Goal: Obtain resource: Download file/media

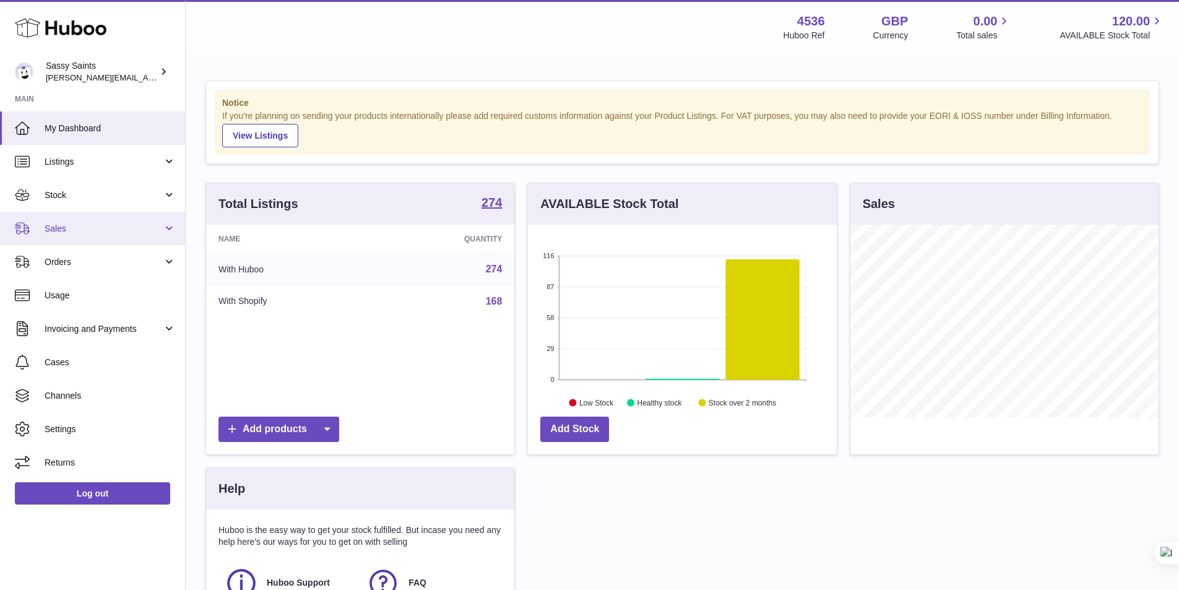
scroll to position [618760, 618645]
click at [80, 226] on span "Sales" at bounding box center [104, 229] width 118 height 12
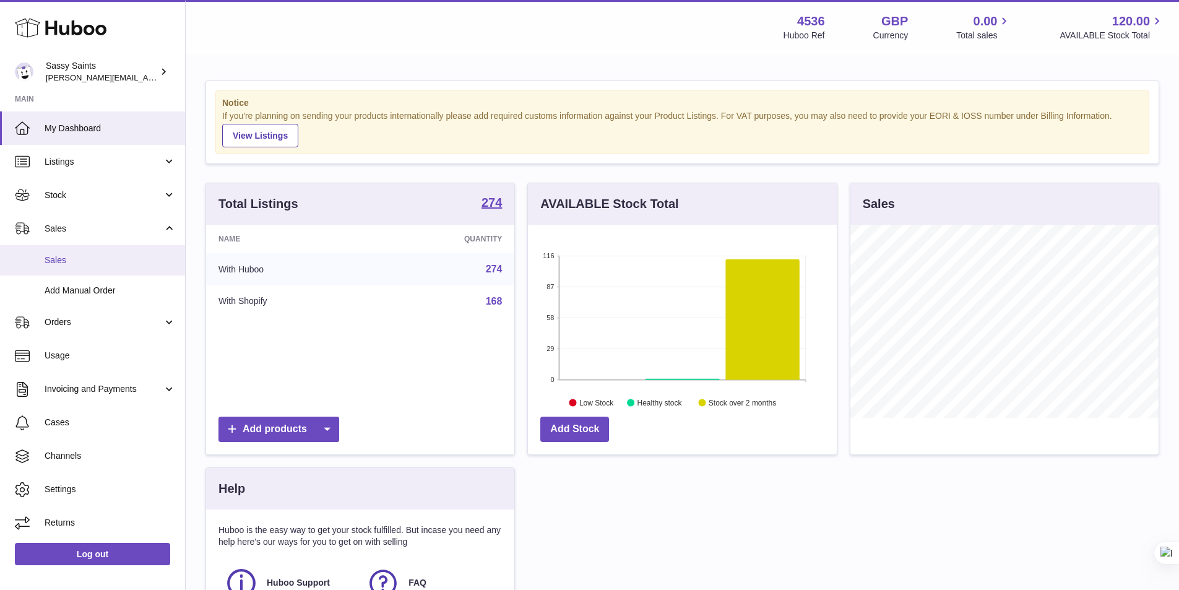
click at [90, 248] on link "Sales" at bounding box center [92, 260] width 185 height 30
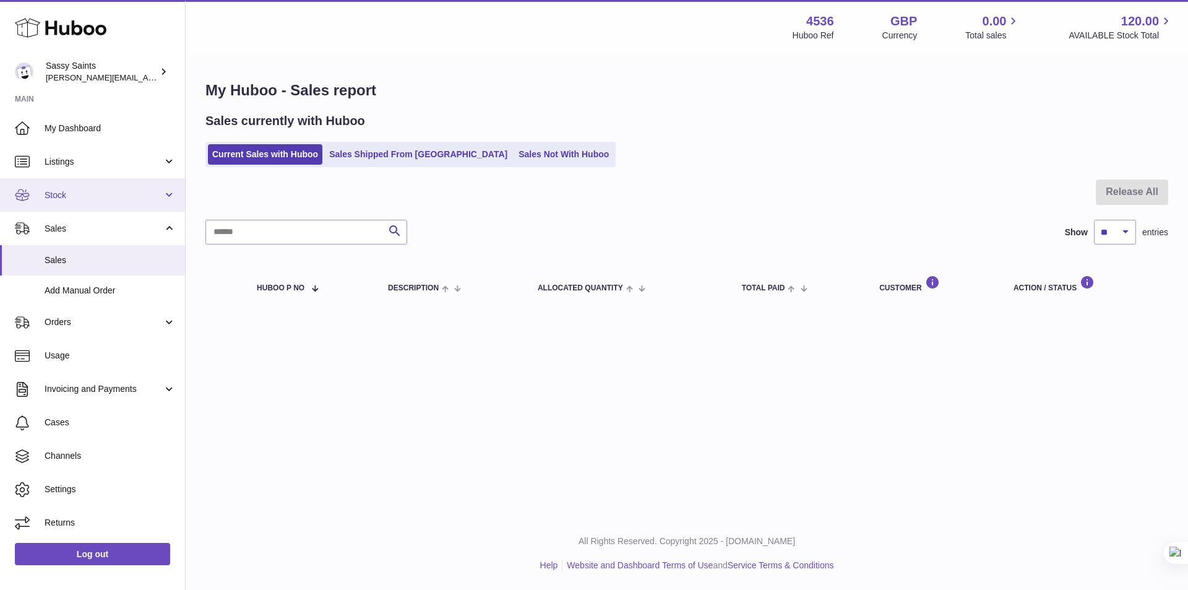
click at [135, 189] on span "Stock" at bounding box center [104, 195] width 118 height 12
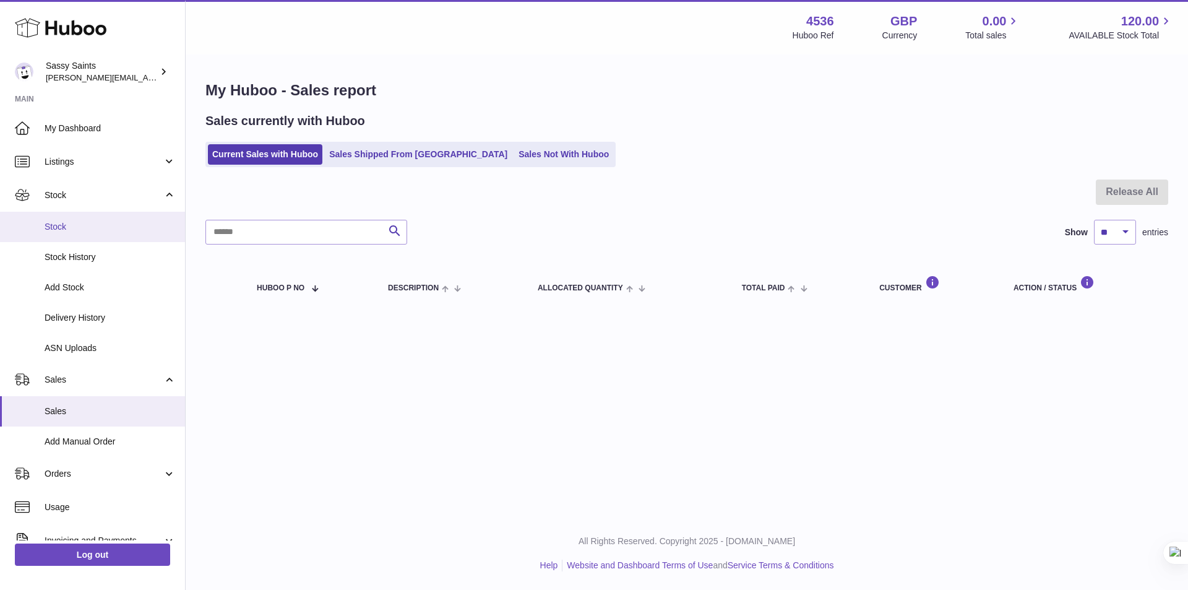
click at [131, 226] on span "Stock" at bounding box center [110, 227] width 131 height 12
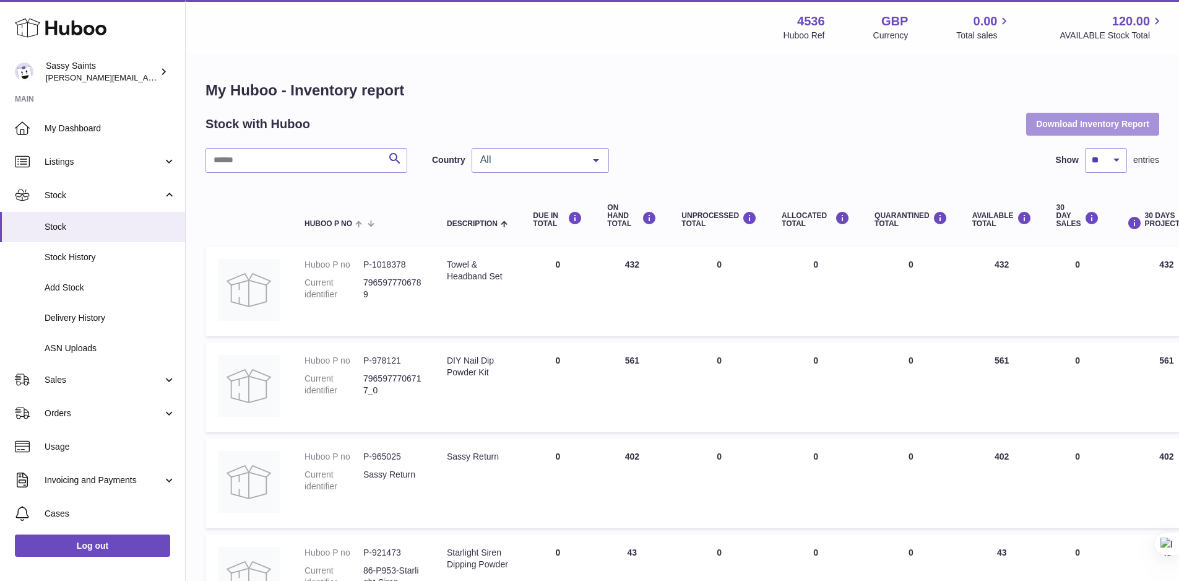
click at [1076, 113] on button "Download Inventory Report" at bounding box center [1092, 124] width 133 height 22
